Goal: Find specific page/section

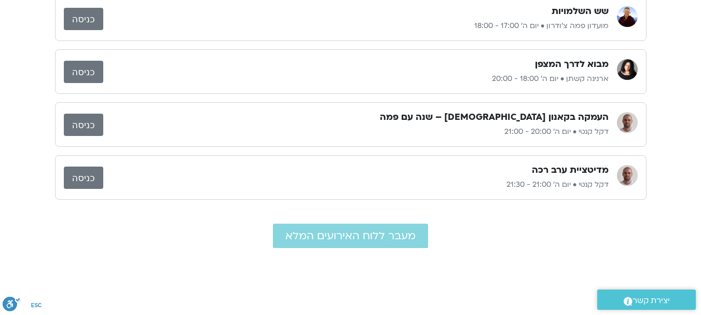
scroll to position [208, 0]
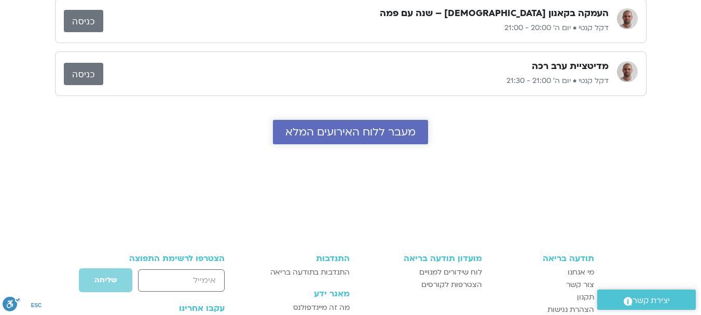
click at [340, 132] on span "מעבר ללוח האירועים המלא" at bounding box center [351, 132] width 130 height 12
click at [346, 132] on span "מעבר ללוח האירועים המלא" at bounding box center [351, 132] width 130 height 12
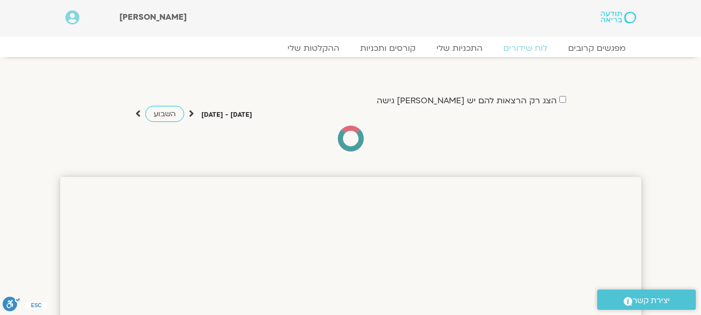
click at [160, 108] on link "השבוע" at bounding box center [164, 114] width 39 height 16
click at [135, 112] on icon at bounding box center [137, 113] width 5 height 10
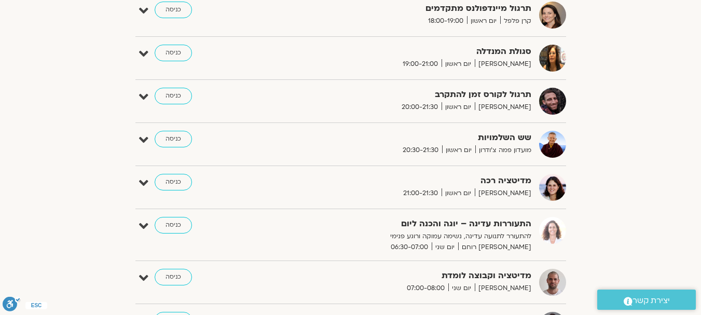
scroll to position [4290, 0]
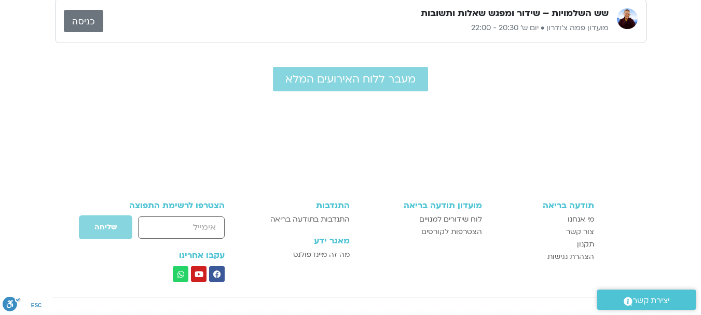
scroll to position [52, 0]
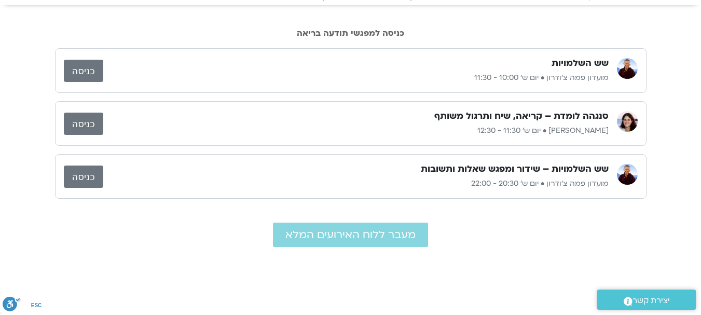
click at [82, 66] on link "כניסה" at bounding box center [83, 71] width 39 height 22
